Goal: Transaction & Acquisition: Purchase product/service

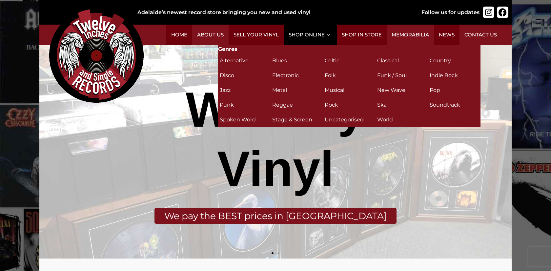
click at [298, 38] on link "Shop Online" at bounding box center [309, 35] width 53 height 21
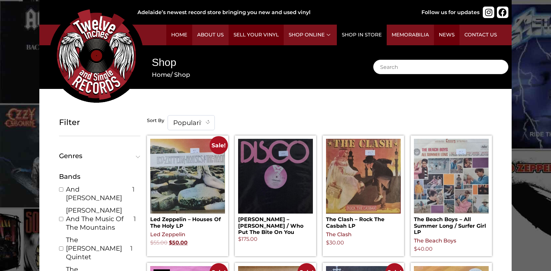
click at [344, 31] on link "Shop in Store" at bounding box center [362, 35] width 50 height 21
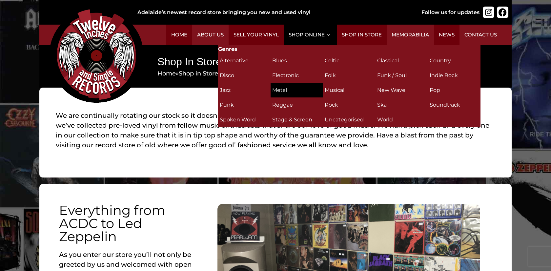
click at [296, 87] on h2 "Metal (24)" at bounding box center [296, 89] width 49 height 11
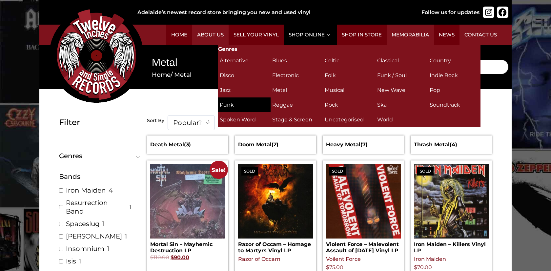
click at [243, 104] on h2 "Punk (24)" at bounding box center [244, 104] width 49 height 11
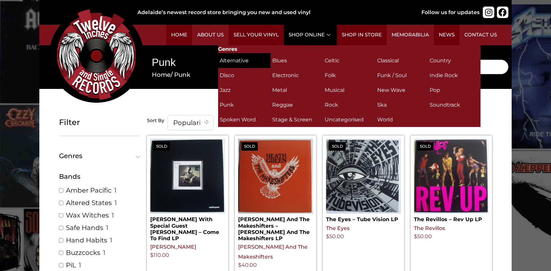
click at [227, 64] on h2 "Alternative (35)" at bounding box center [244, 60] width 49 height 11
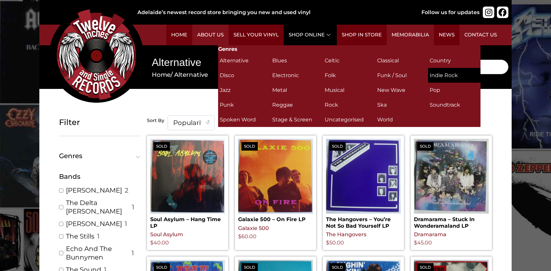
click at [431, 69] on link "Indie Rock (4)" at bounding box center [454, 75] width 52 height 15
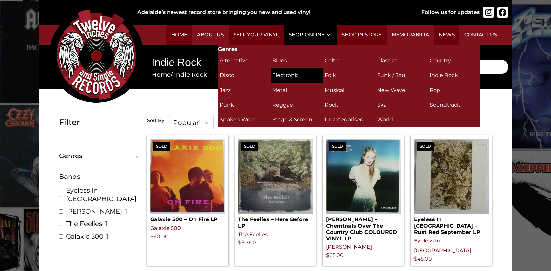
click at [280, 76] on h2 "Electronic (10)" at bounding box center [296, 74] width 49 height 11
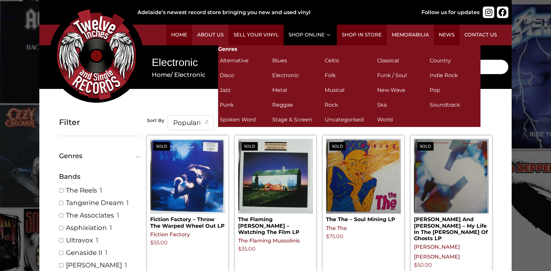
click at [310, 37] on link "Shop Online" at bounding box center [309, 35] width 53 height 21
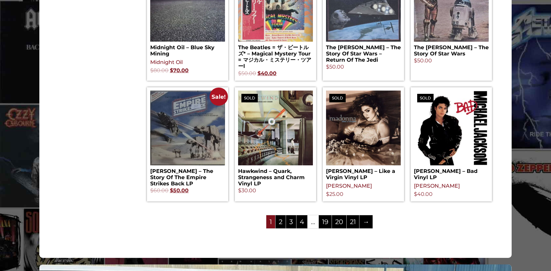
scroll to position [686, 0]
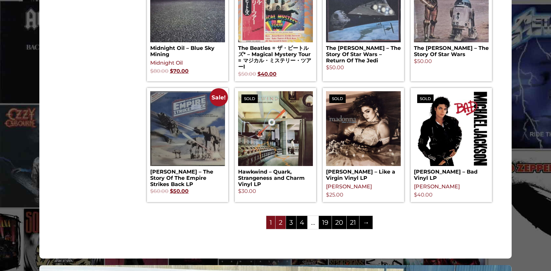
click at [282, 220] on link "2" at bounding box center [280, 222] width 10 height 13
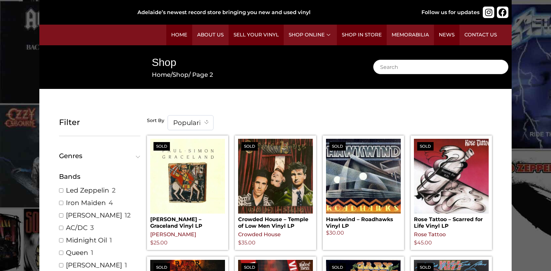
click at [188, 119] on span "Popularity" at bounding box center [190, 122] width 45 height 14
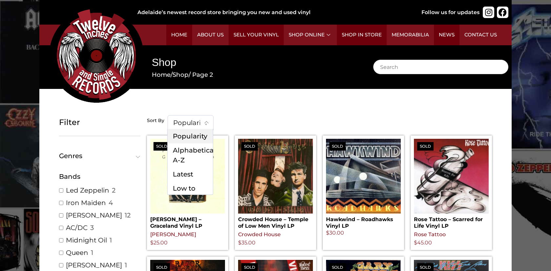
click at [241, 122] on div "Sort By Popularity Alphabeticaly A-Z Latest Low to High High to Low Popularity …" at bounding box center [319, 122] width 345 height 14
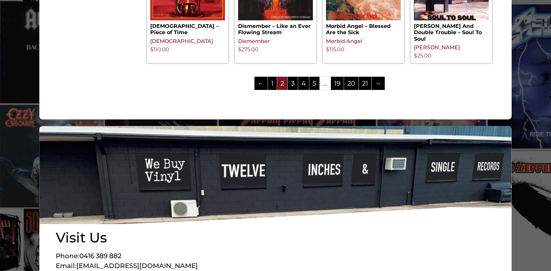
scroll to position [796, 0]
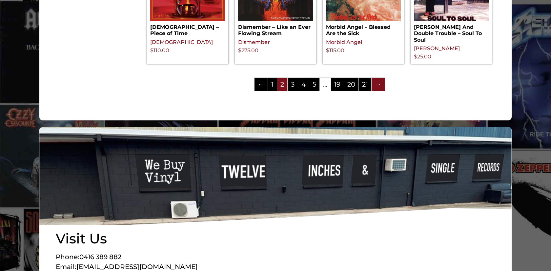
click at [379, 91] on link "→" at bounding box center [377, 84] width 13 height 13
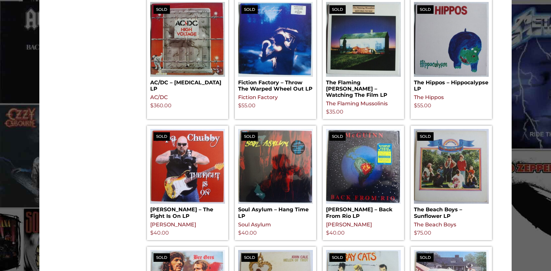
scroll to position [897, 0]
